Goal: Navigation & Orientation: Go to known website

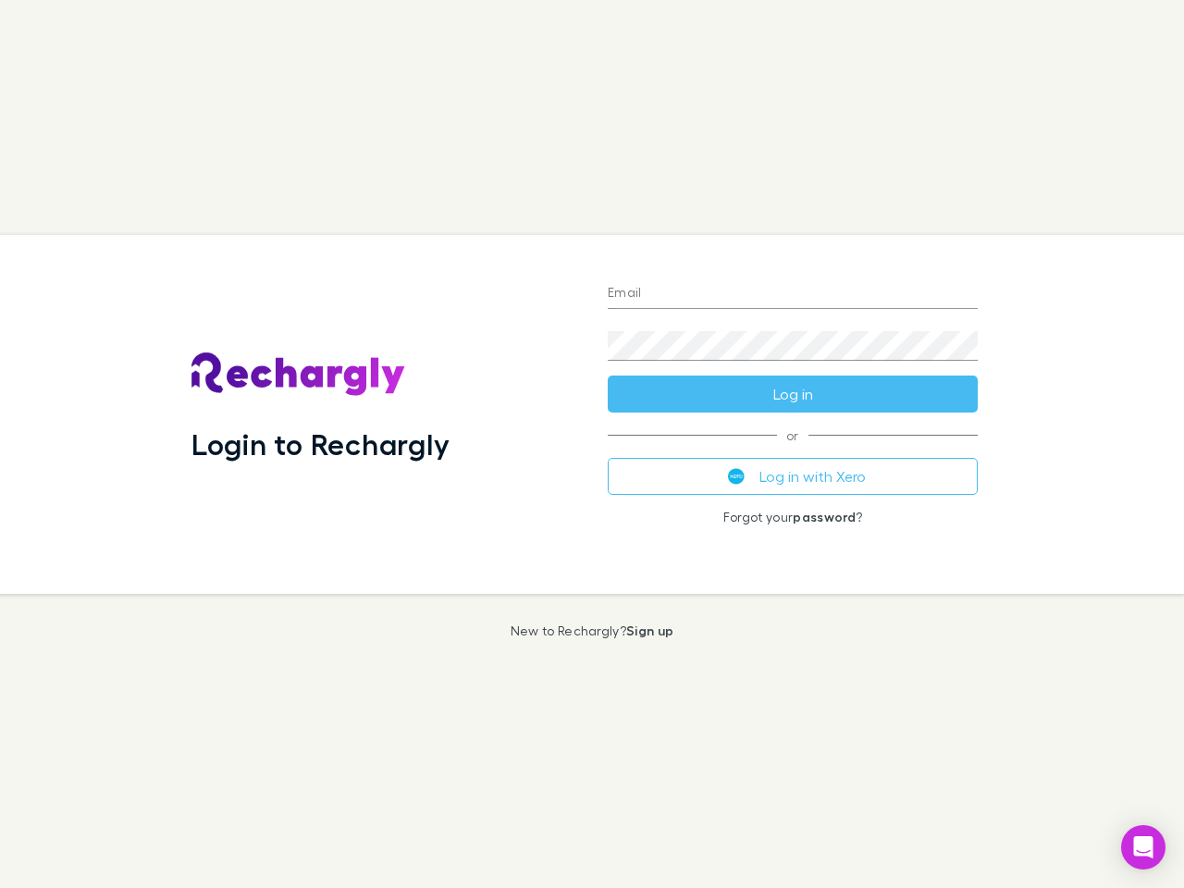
click at [592, 444] on div "Login to Rechargly" at bounding box center [385, 414] width 416 height 359
click at [792, 294] on input "Email" at bounding box center [793, 294] width 370 height 30
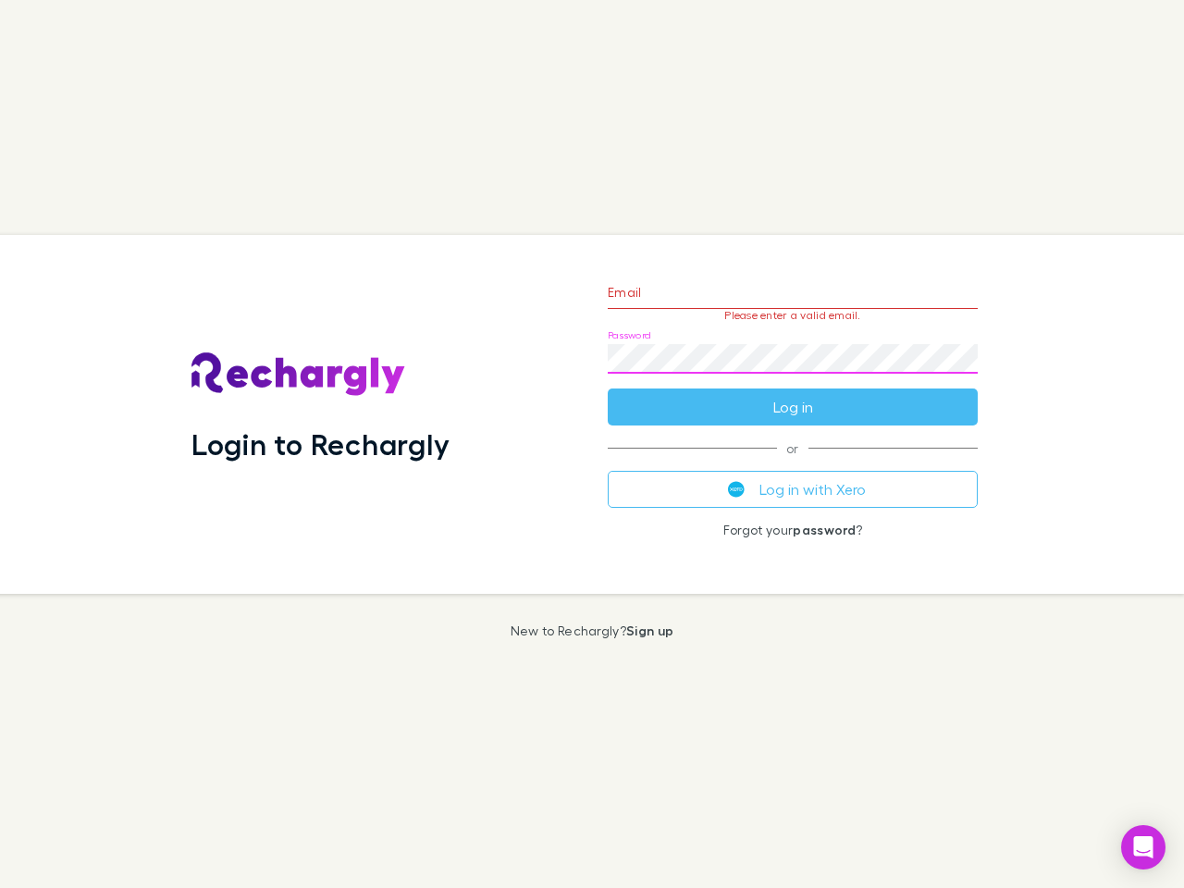
click at [792, 394] on form "Email Please enter a valid email. Password Log in" at bounding box center [793, 344] width 370 height 161
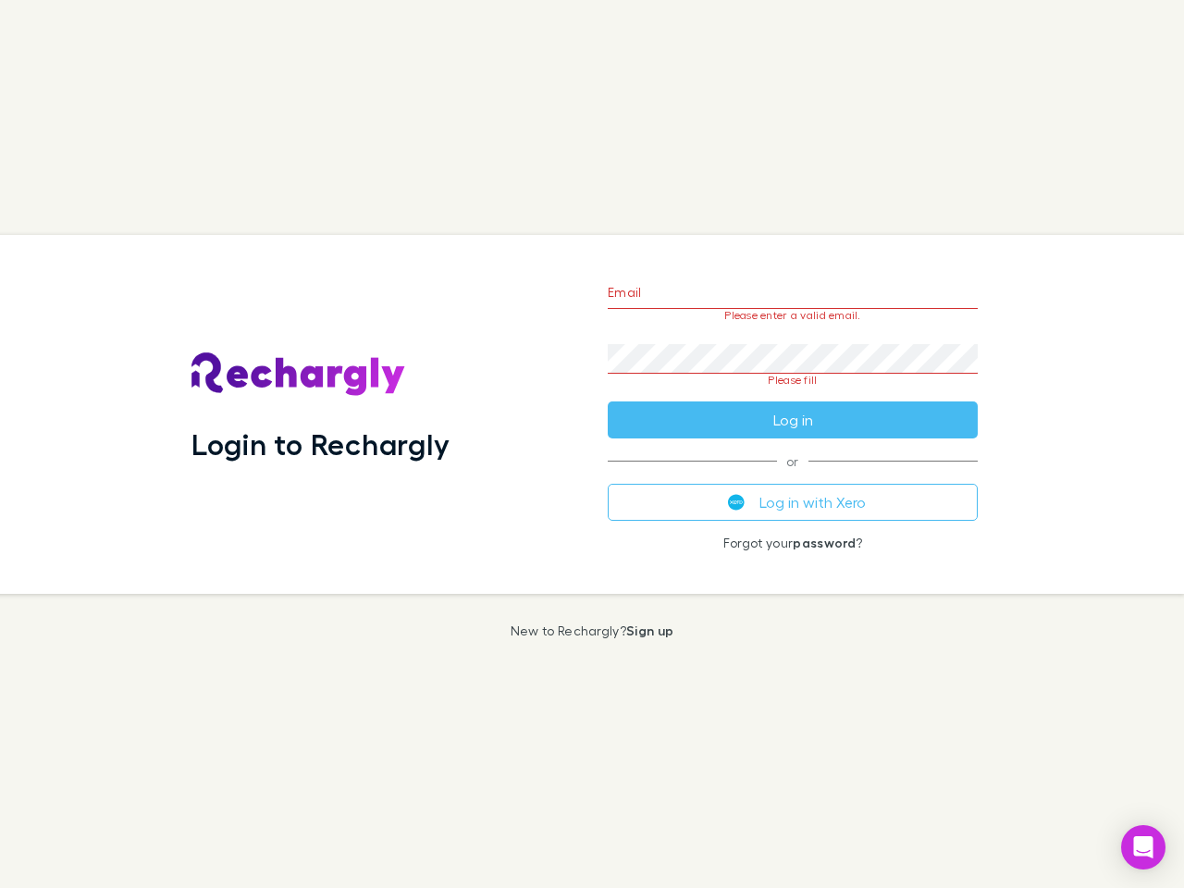
click at [792, 476] on div "Email Please enter a valid email. Password Please fill Log in or Log in with Xe…" at bounding box center [792, 414] width 399 height 359
click at [1143, 847] on icon "Open Intercom Messenger" at bounding box center [1143, 847] width 19 height 22
